Goal: Download file/media

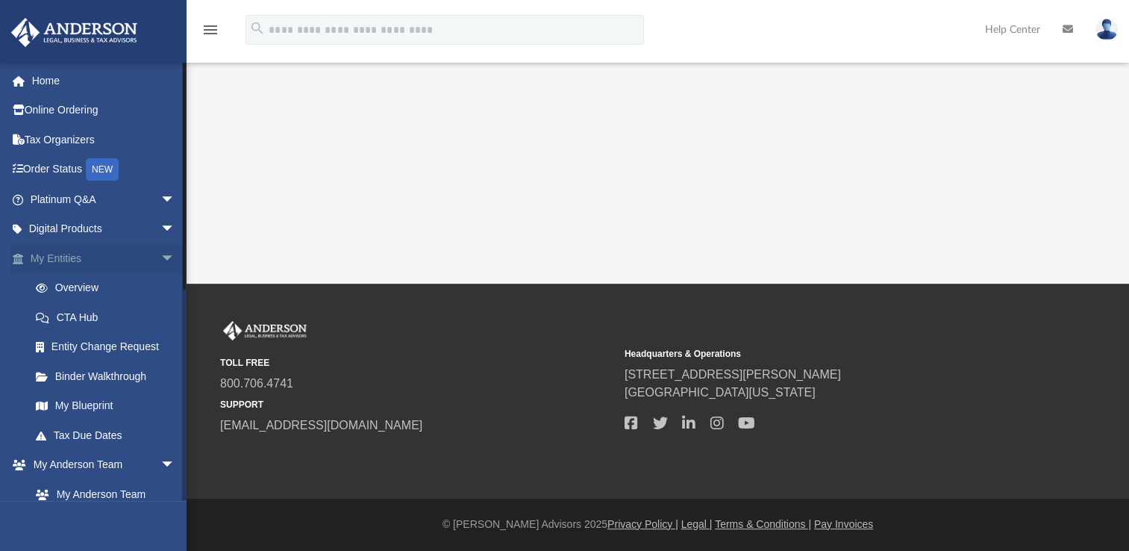
click at [139, 257] on link "My Entities arrow_drop_down" at bounding box center [103, 258] width 187 height 30
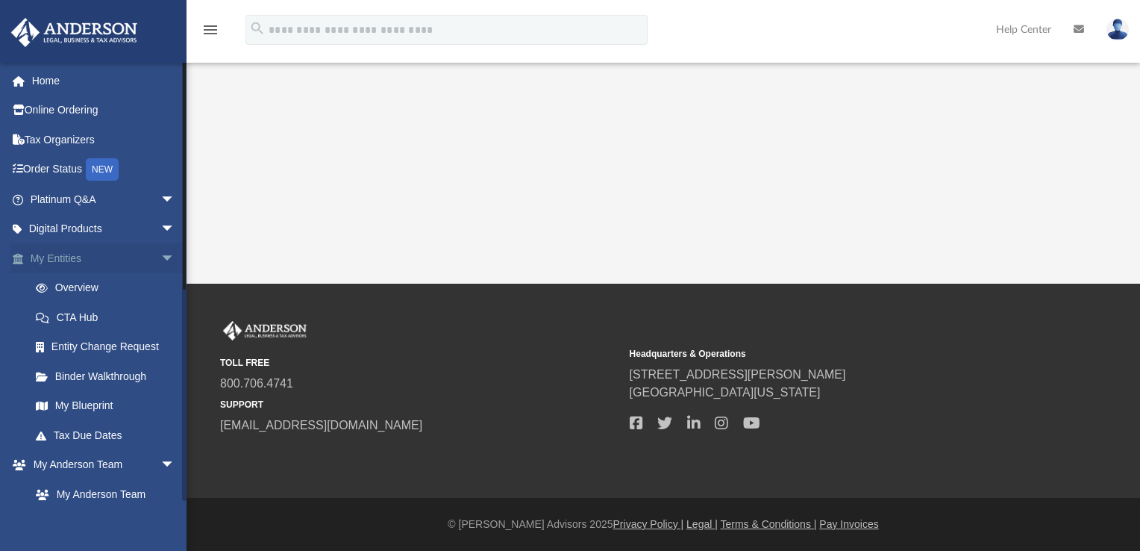
click at [160, 260] on span "arrow_drop_down" at bounding box center [175, 258] width 30 height 31
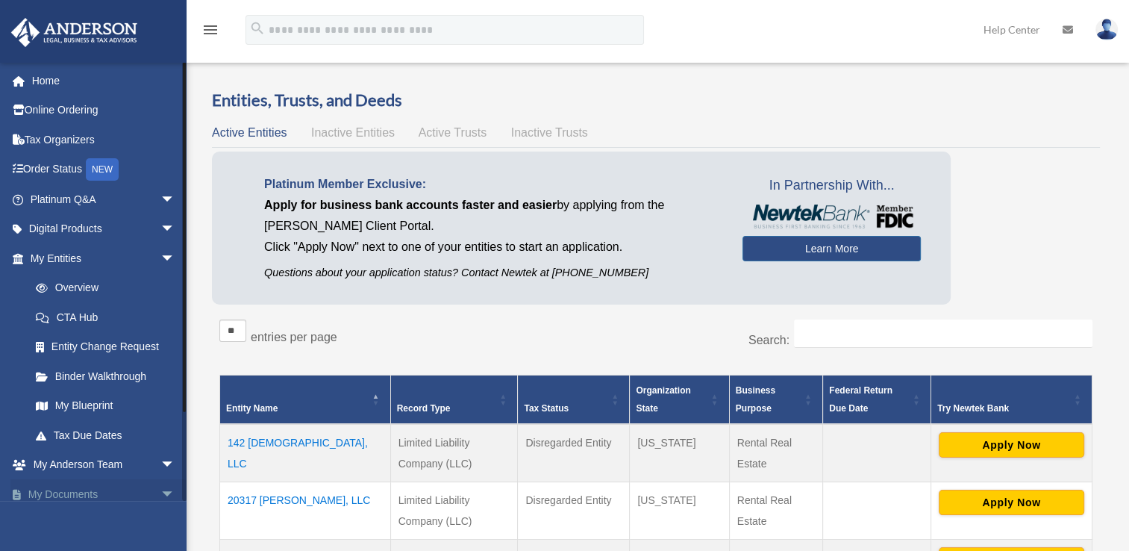
click at [134, 500] on link "My Documents arrow_drop_down" at bounding box center [103, 494] width 187 height 30
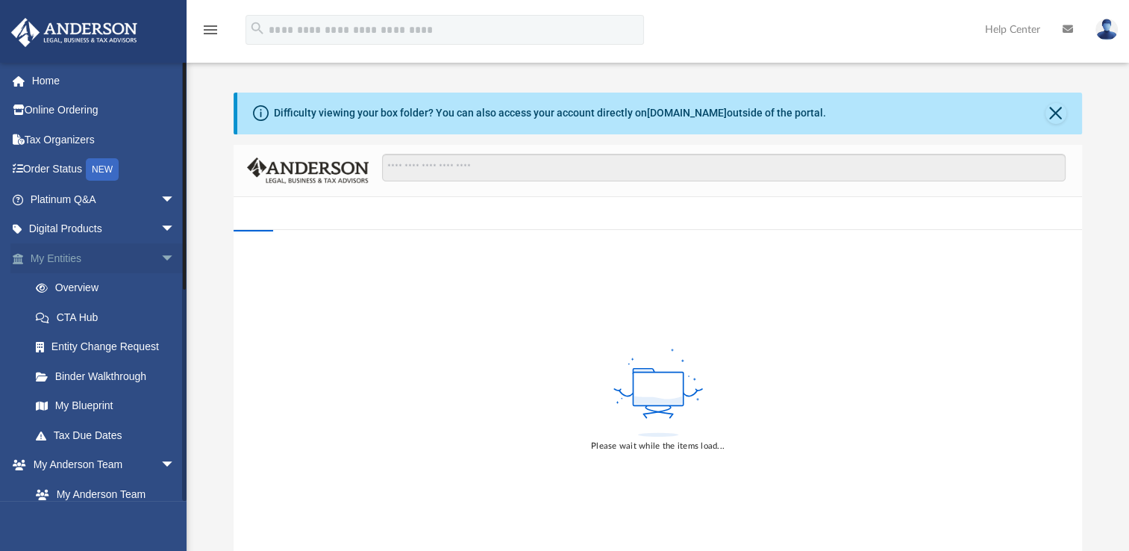
click at [160, 252] on span "arrow_drop_down" at bounding box center [175, 258] width 30 height 31
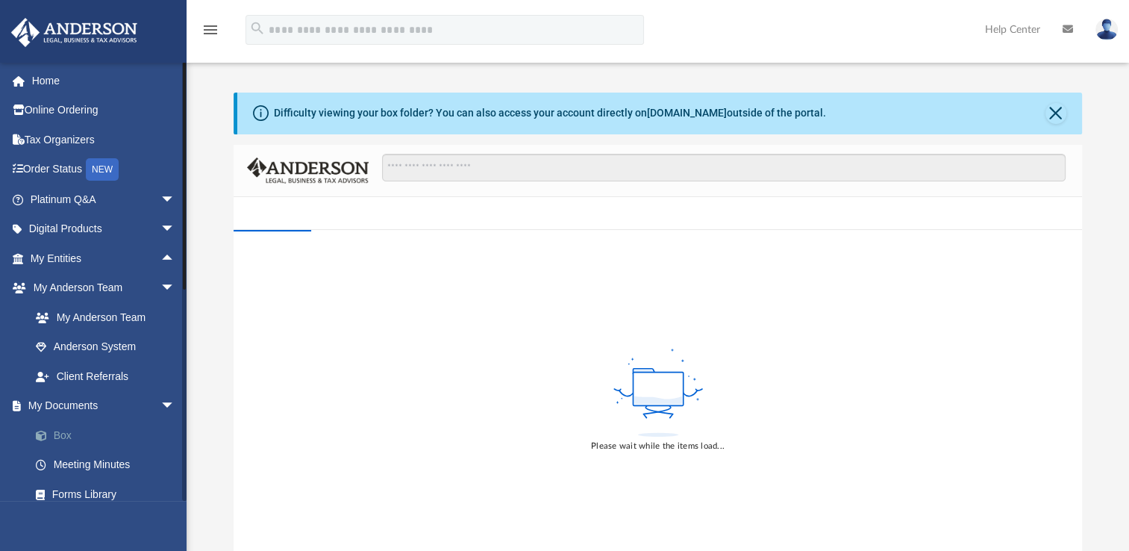
click at [77, 424] on link "Box" at bounding box center [109, 435] width 177 height 30
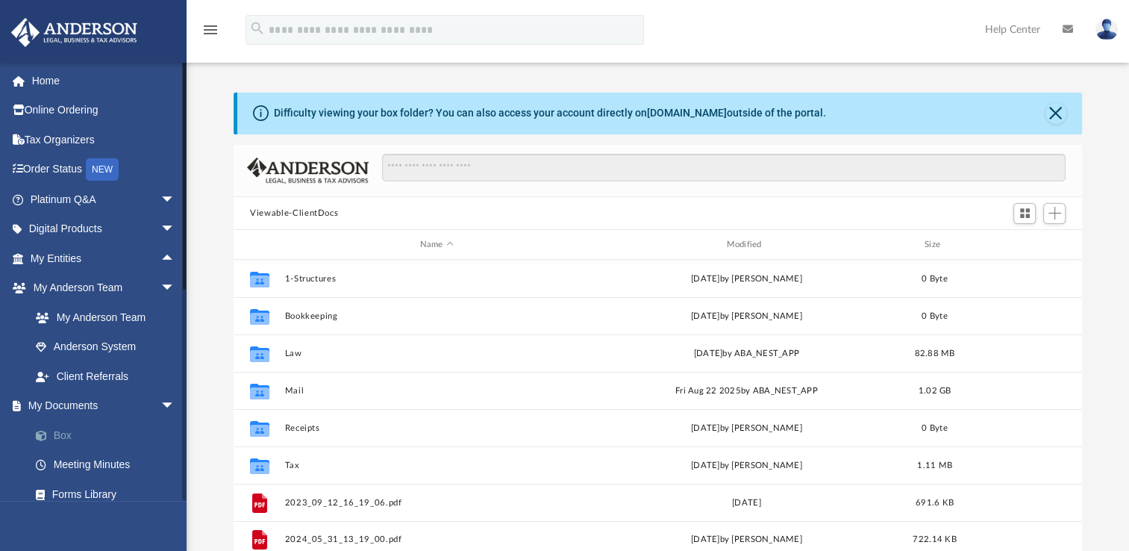
scroll to position [328, 836]
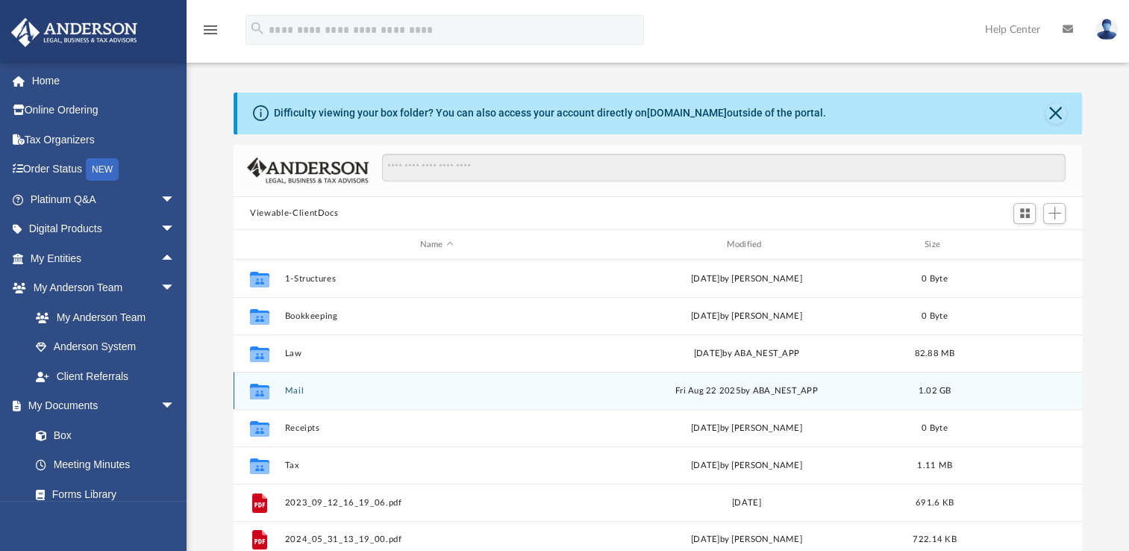
click at [296, 393] on button "Mail" at bounding box center [437, 391] width 304 height 10
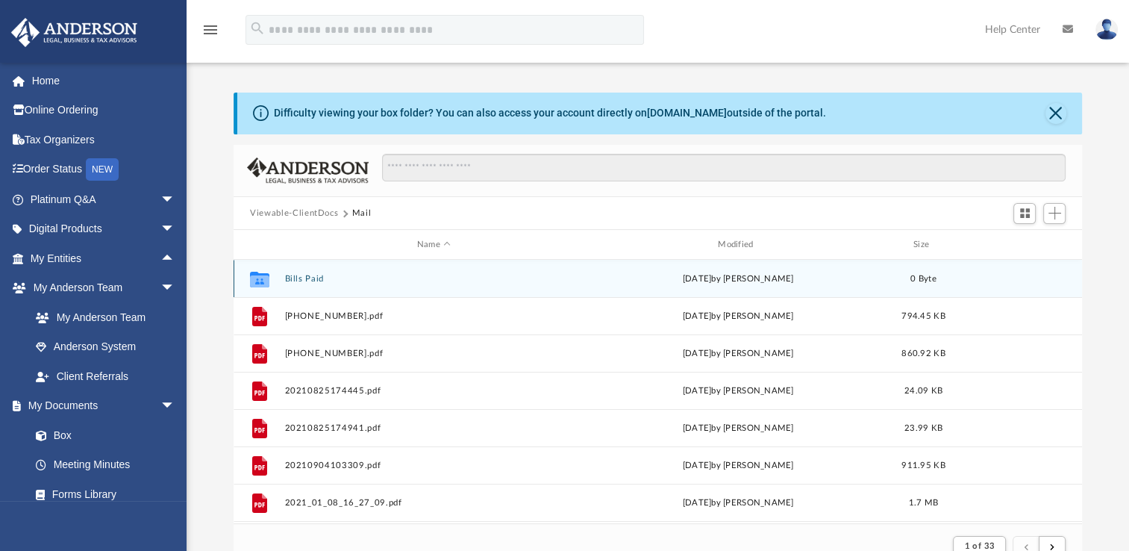
scroll to position [282, 836]
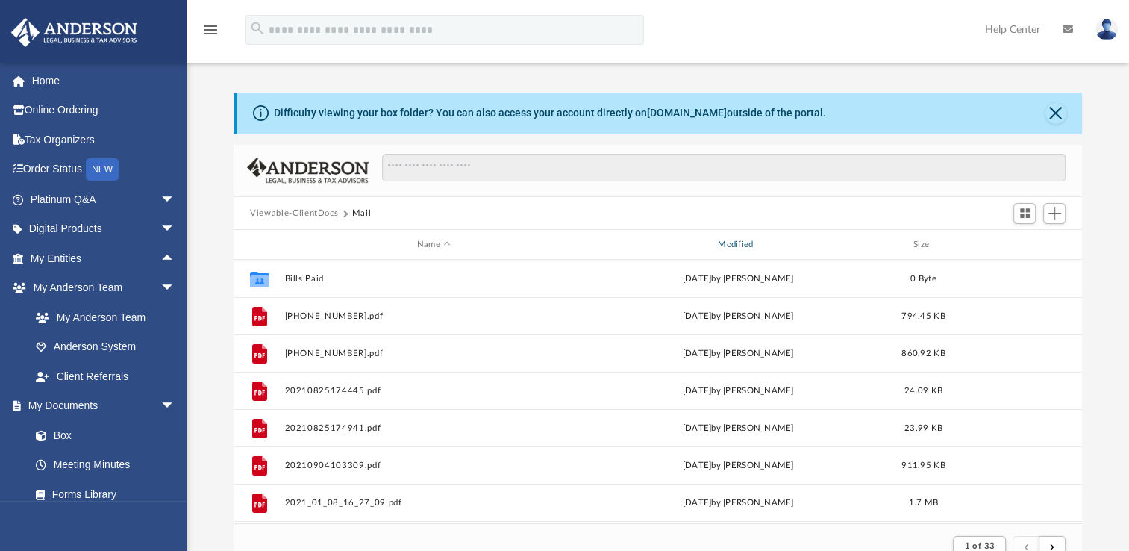
click at [747, 245] on div "Modified" at bounding box center [738, 244] width 298 height 13
click at [742, 240] on div "Modified" at bounding box center [738, 244] width 298 height 13
click at [743, 245] on div "Modified" at bounding box center [738, 244] width 298 height 13
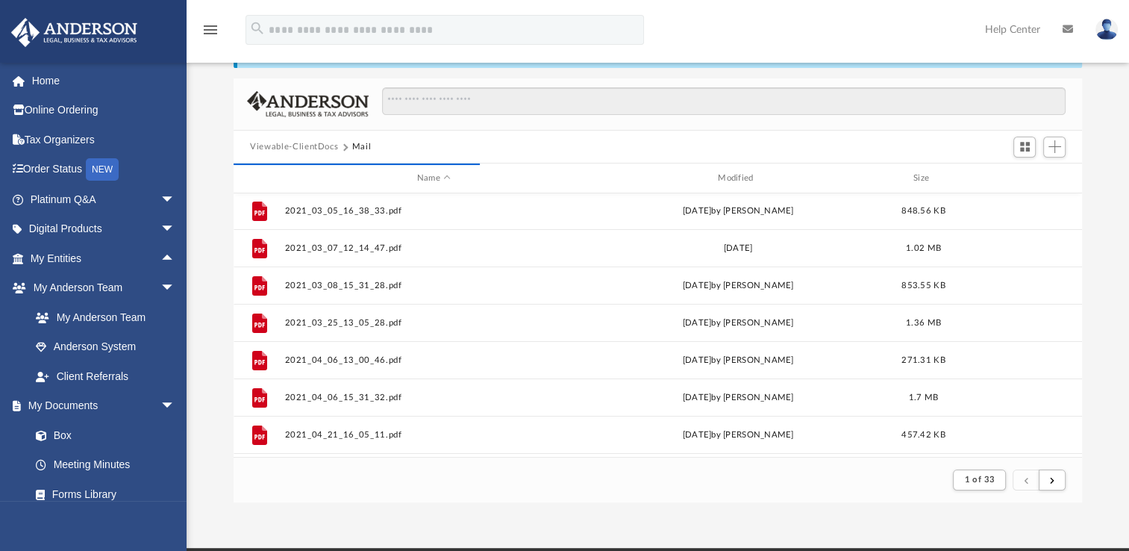
scroll to position [0, 0]
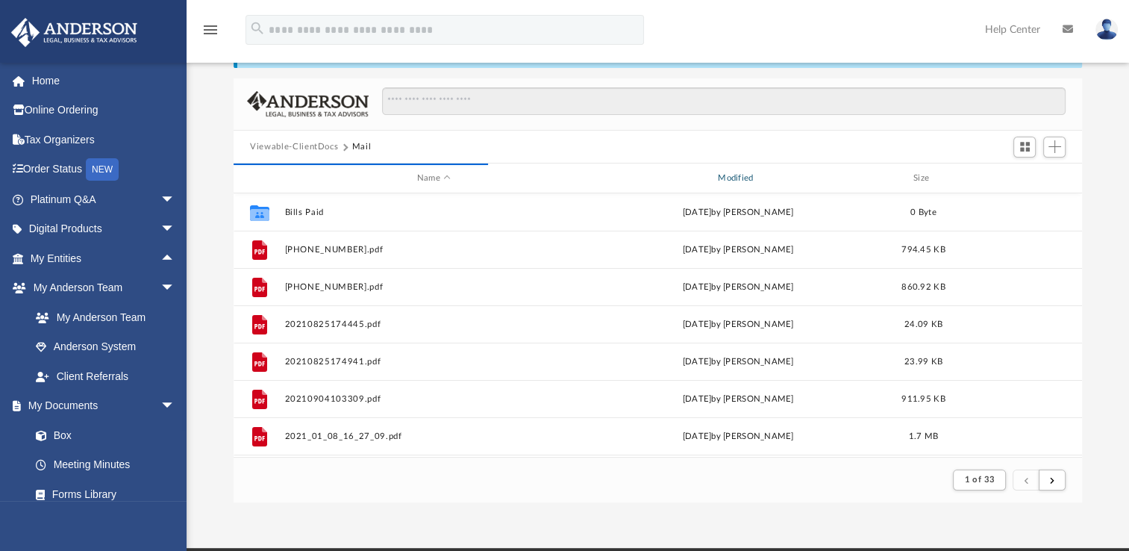
click at [745, 172] on div "Modified" at bounding box center [738, 178] width 298 height 13
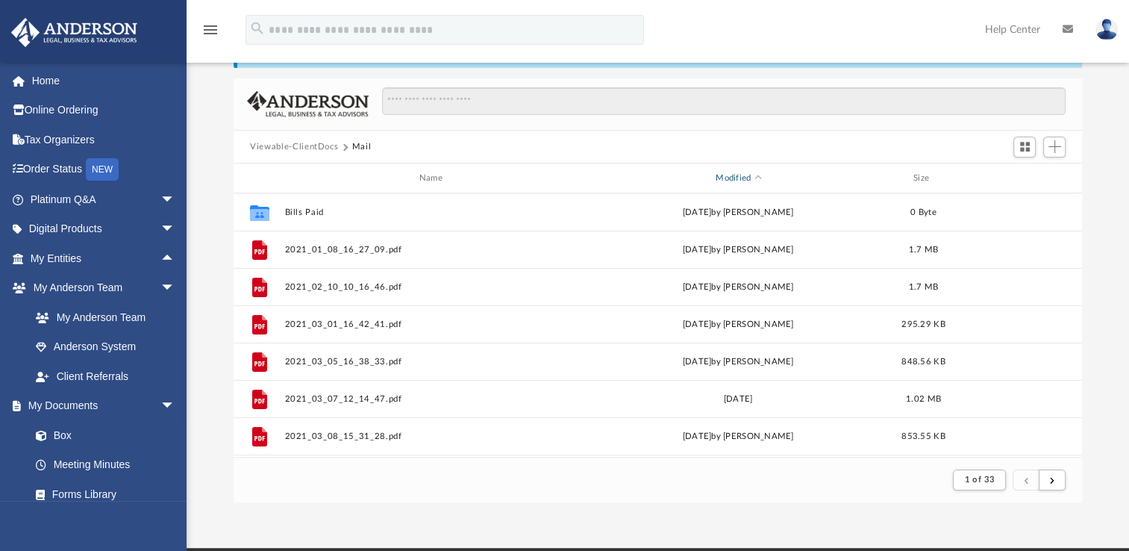
click at [727, 182] on div "Modified" at bounding box center [738, 178] width 298 height 13
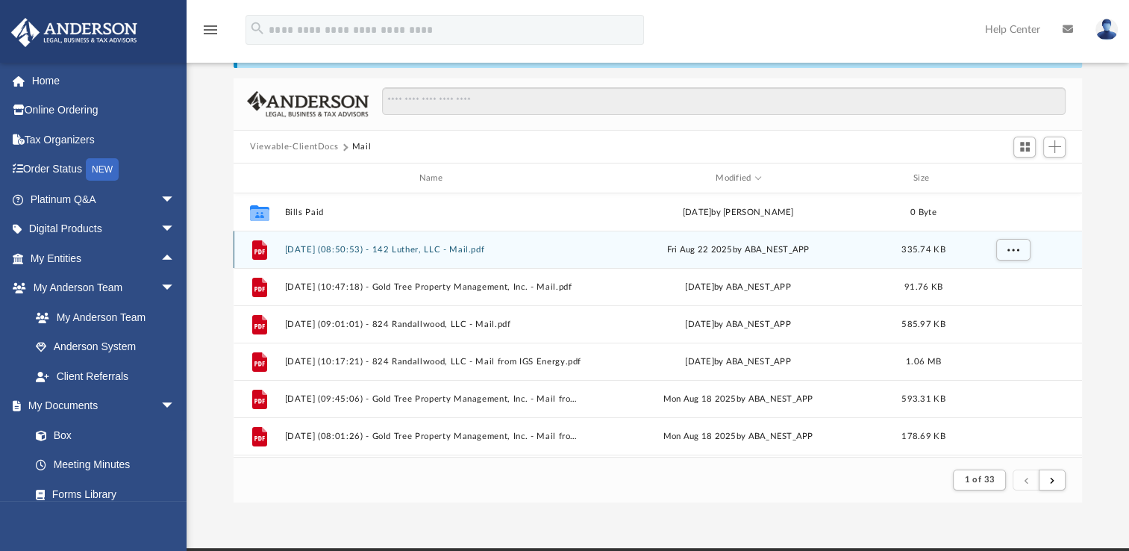
click at [418, 249] on button "2025.08.22 (08:50:53) - 142 Luther, LLC - Mail.pdf" at bounding box center [434, 250] width 298 height 10
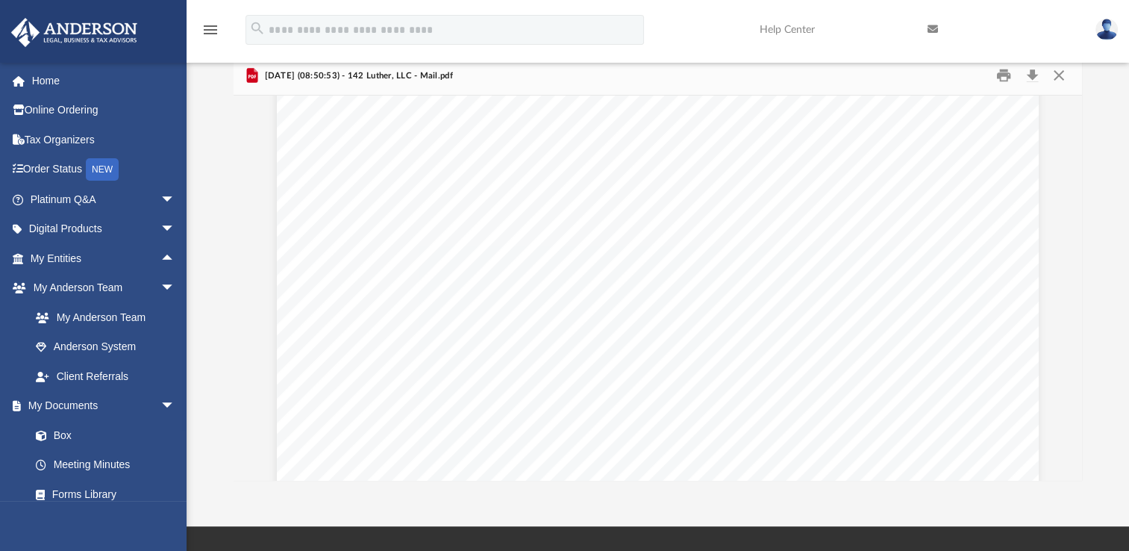
scroll to position [292, 0]
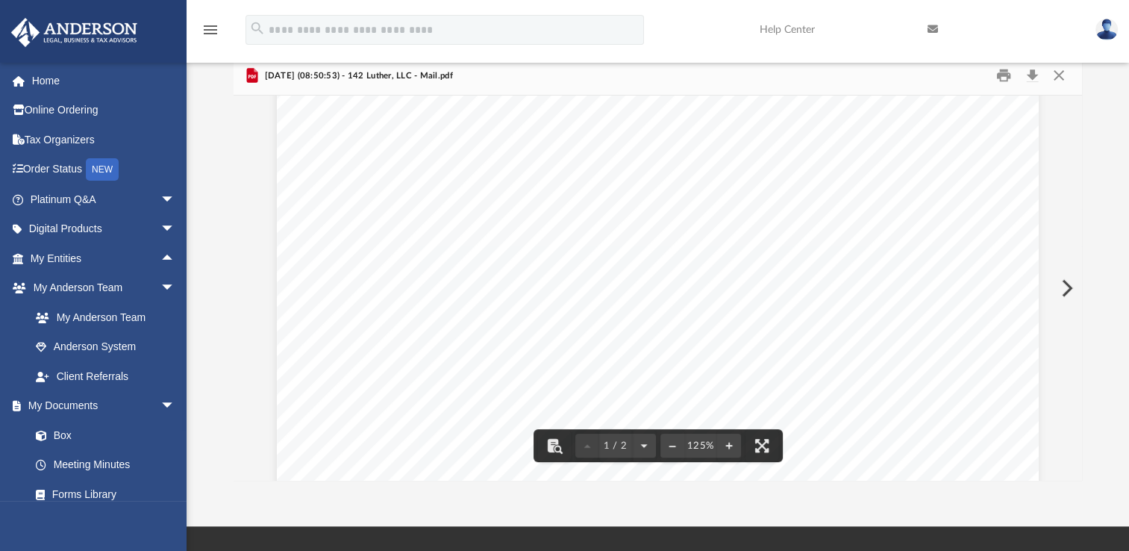
click at [1066, 281] on button "Preview" at bounding box center [1065, 288] width 33 height 42
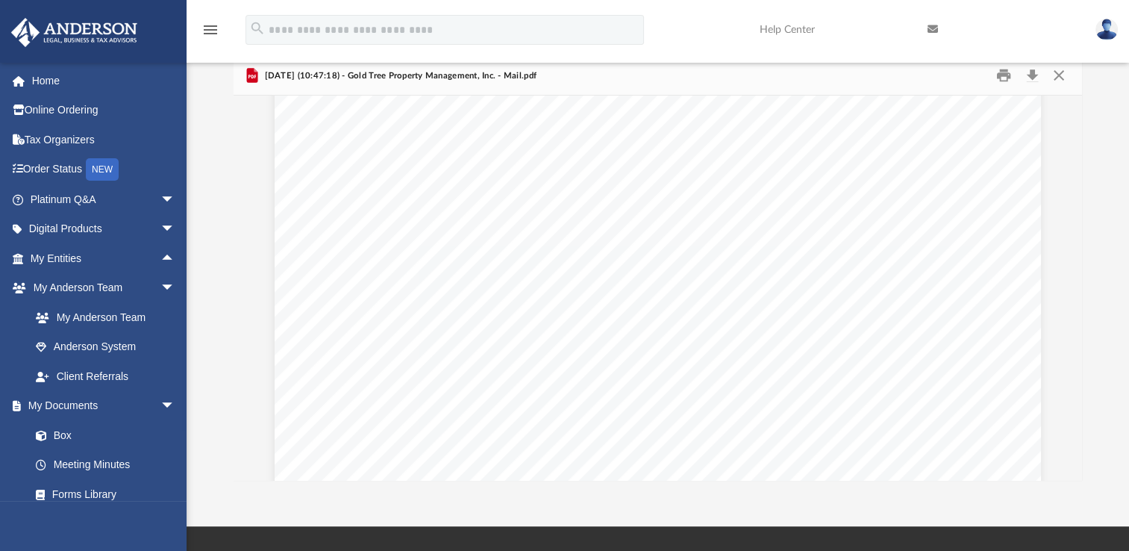
scroll to position [0, 0]
click at [1029, 72] on button "Download" at bounding box center [1032, 75] width 27 height 23
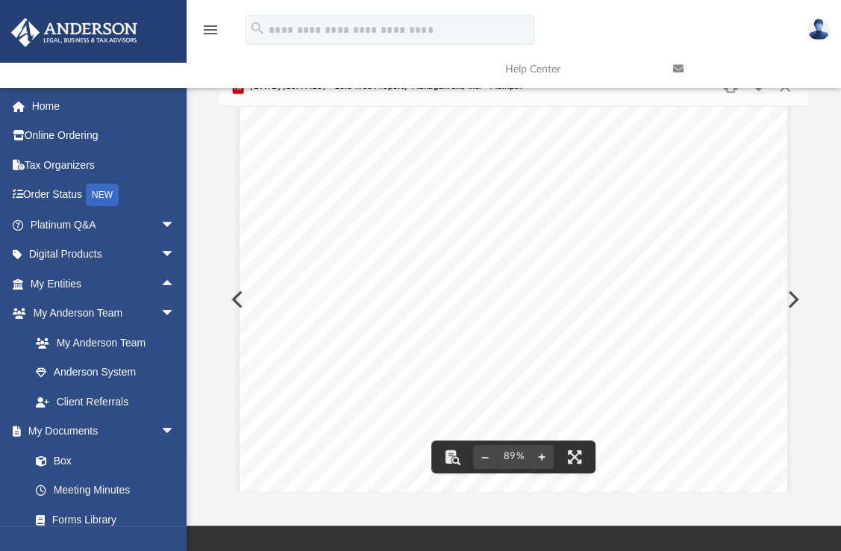
scroll to position [24, 0]
click at [793, 295] on button "Preview" at bounding box center [791, 299] width 33 height 42
click at [789, 303] on button "Preview" at bounding box center [791, 299] width 33 height 42
click at [791, 290] on button "Preview" at bounding box center [791, 299] width 33 height 42
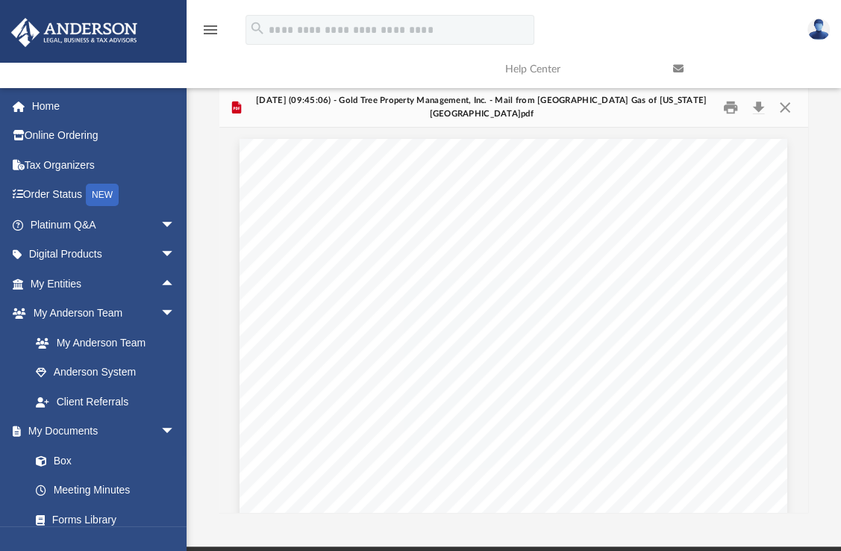
scroll to position [55, 0]
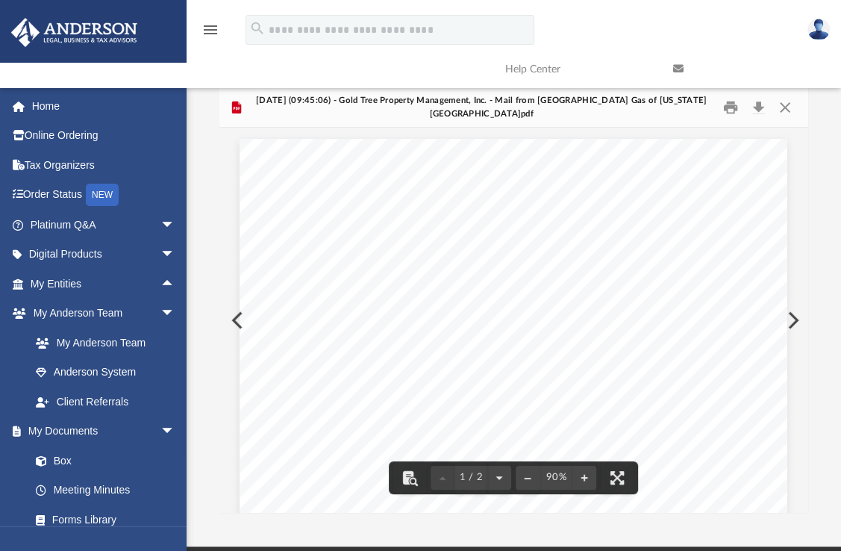
click at [732, 8] on div "menu search Site Menu add goldtreepropertymanagement@gmail.com My Profile Reset…" at bounding box center [420, 43] width 841 height 87
click at [795, 311] on button "Preview" at bounding box center [791, 320] width 33 height 42
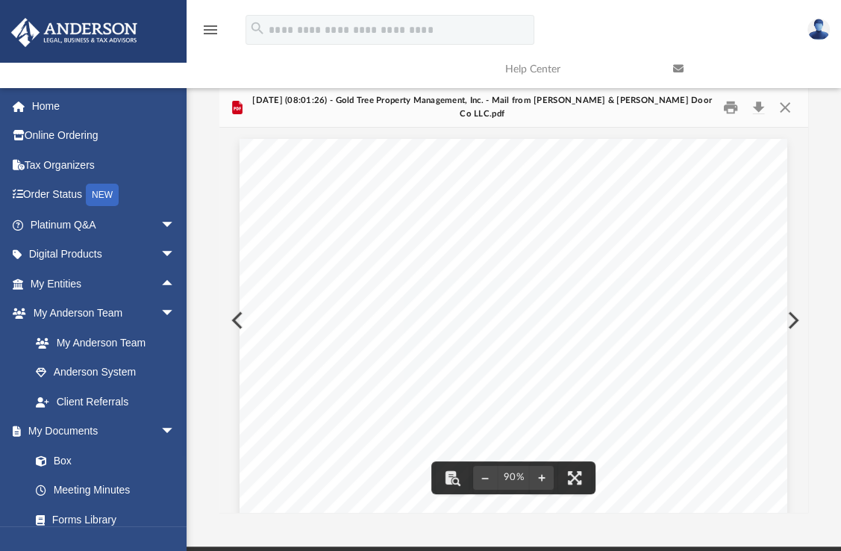
click at [240, 319] on div "Page 1" at bounding box center [514, 490] width 548 height 702
click at [231, 317] on button "Preview" at bounding box center [235, 320] width 33 height 42
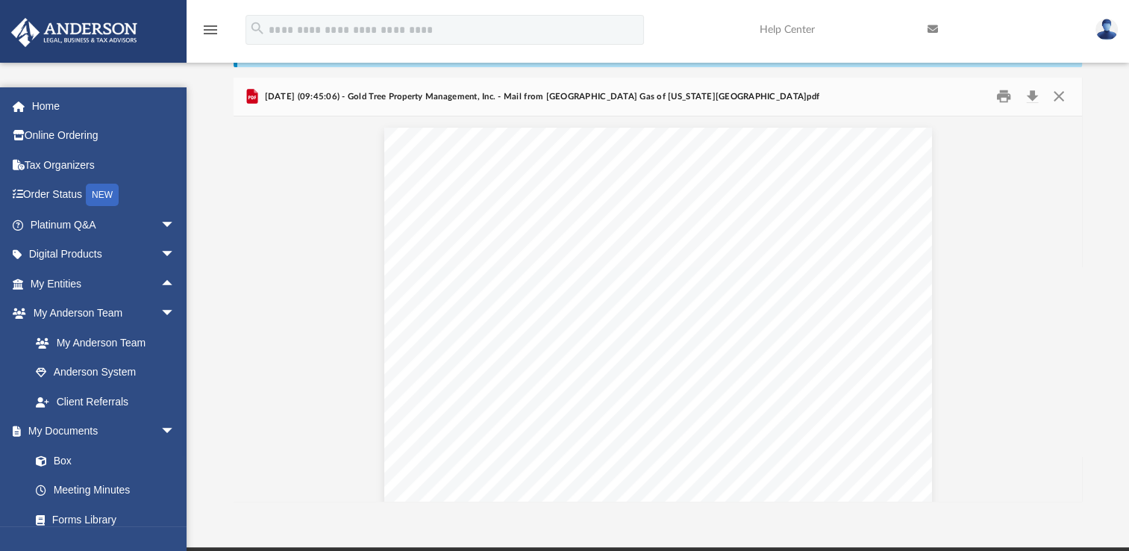
scroll to position [282, 836]
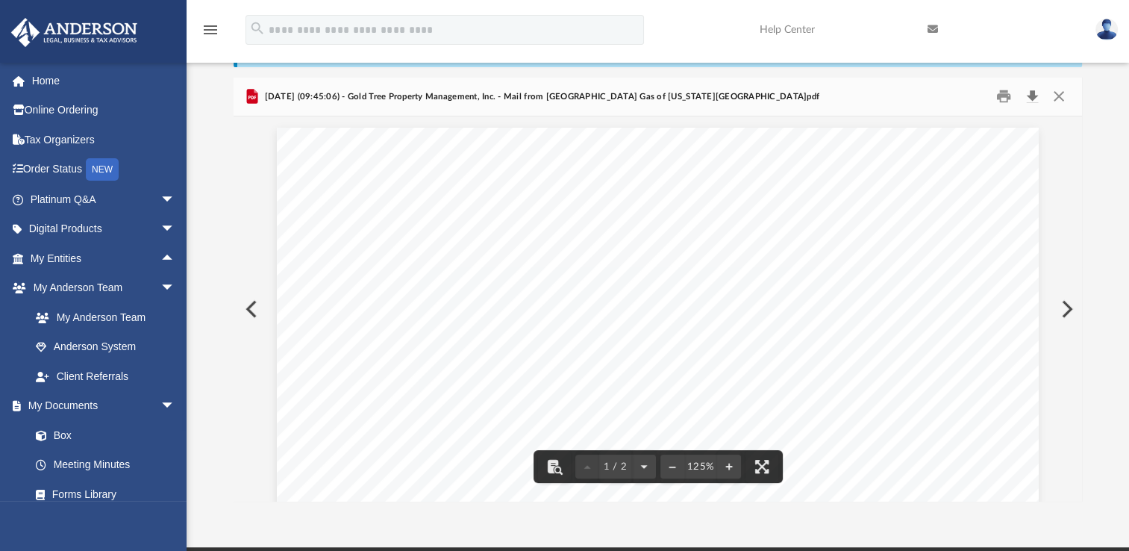
click at [1034, 98] on button "Download" at bounding box center [1032, 96] width 27 height 23
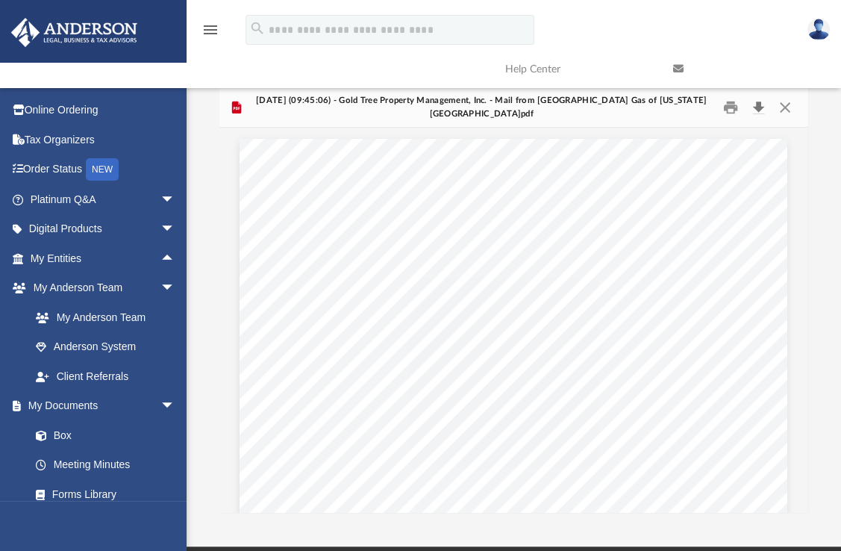
scroll to position [12, 12]
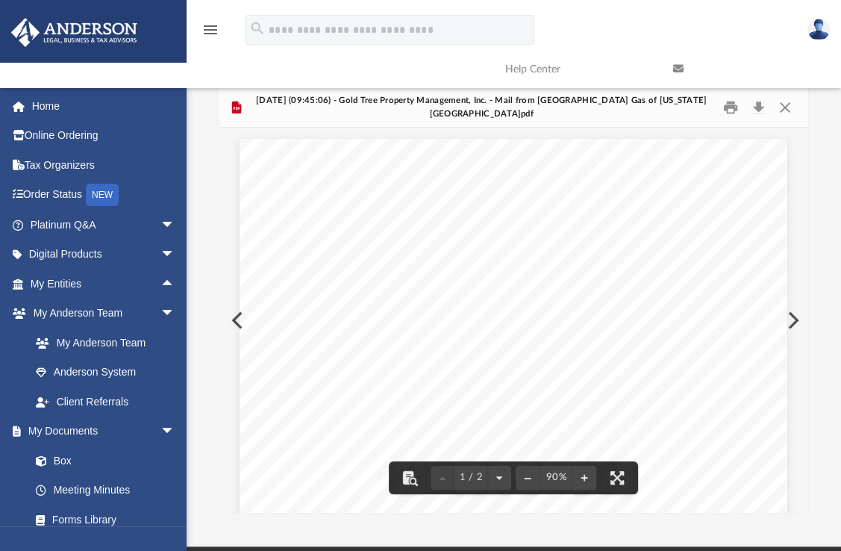
click at [789, 323] on button "Preview" at bounding box center [791, 320] width 33 height 42
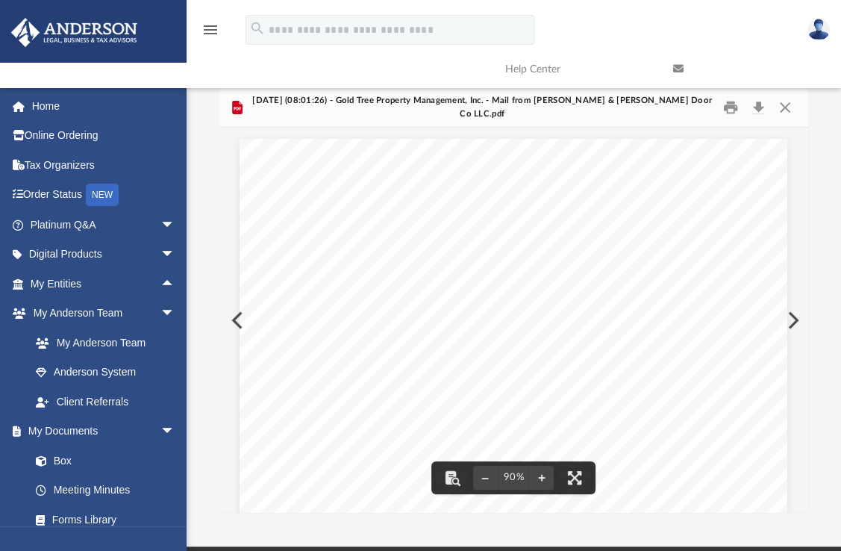
click at [789, 313] on button "Preview" at bounding box center [791, 320] width 33 height 42
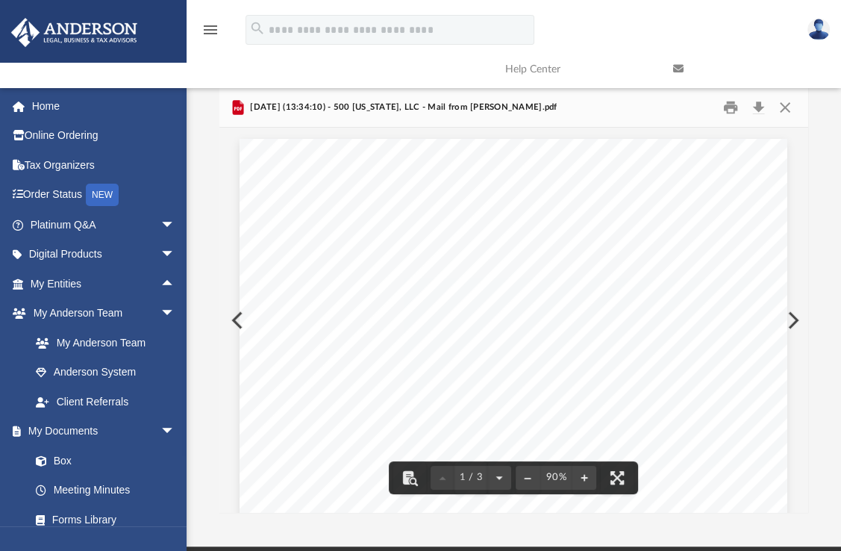
click at [792, 315] on button "Preview" at bounding box center [791, 320] width 33 height 42
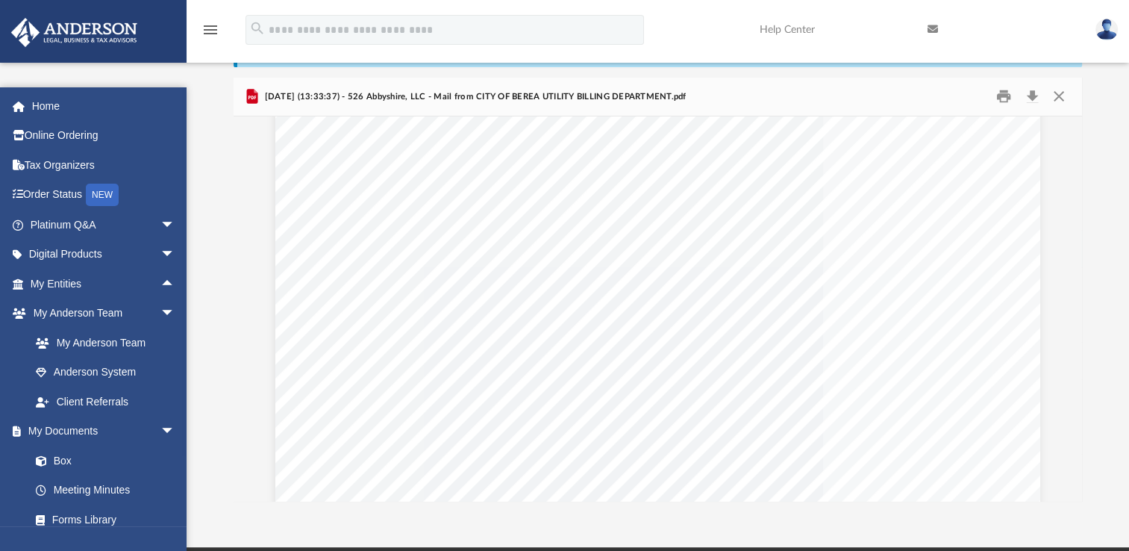
scroll to position [0, 0]
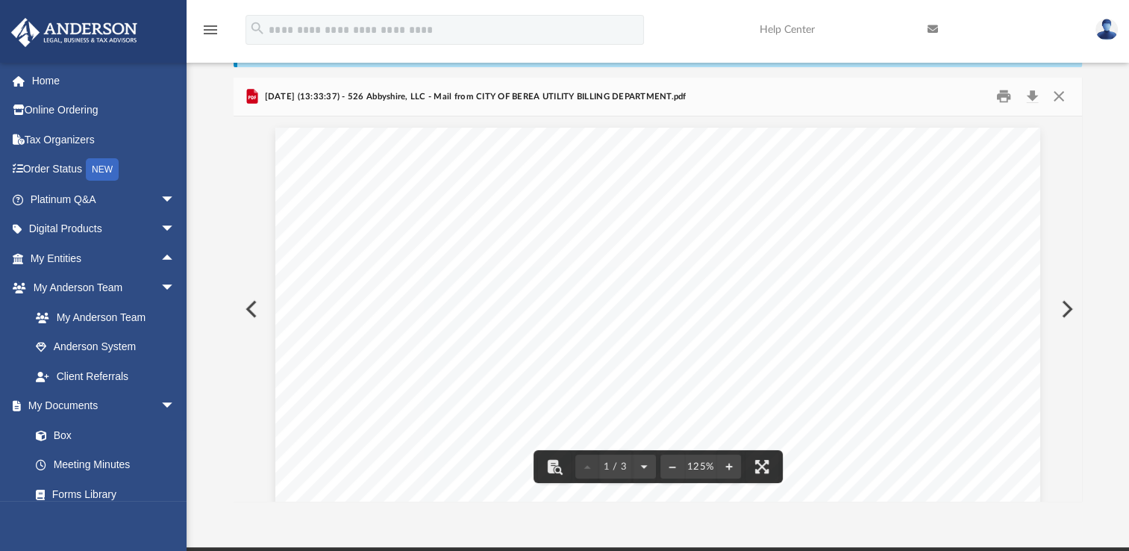
click at [1058, 297] on button "Preview" at bounding box center [1065, 309] width 33 height 42
